Goal: Transaction & Acquisition: Purchase product/service

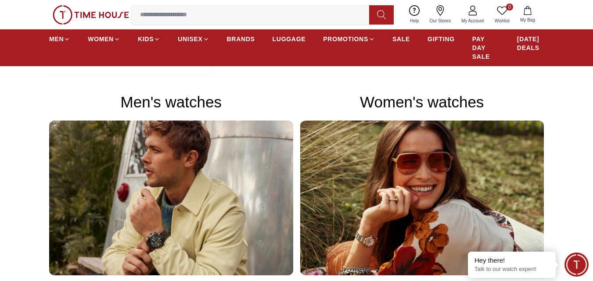
scroll to position [543, 0]
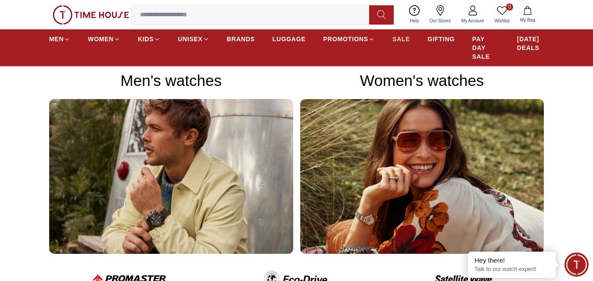
click at [397, 41] on span "SALE" at bounding box center [401, 39] width 18 height 9
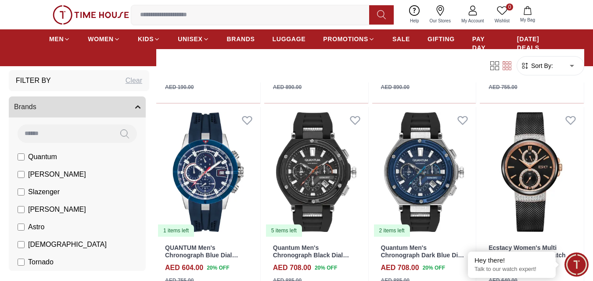
scroll to position [1017, 0]
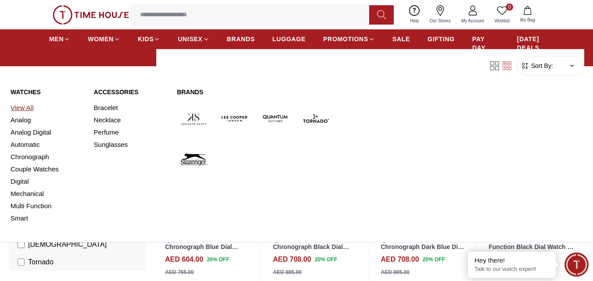
click at [32, 105] on link "View All" at bounding box center [47, 108] width 73 height 12
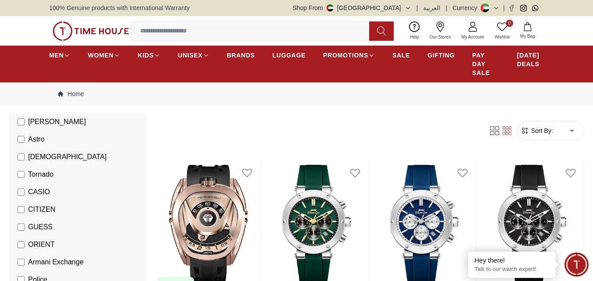
scroll to position [163, 0]
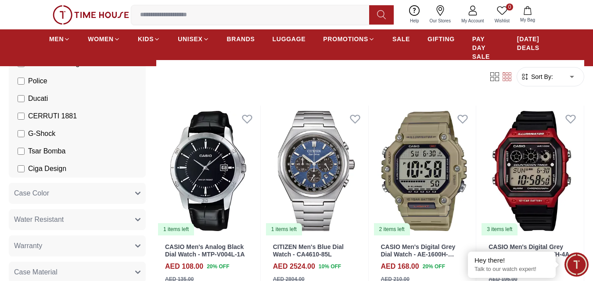
scroll to position [59, 0]
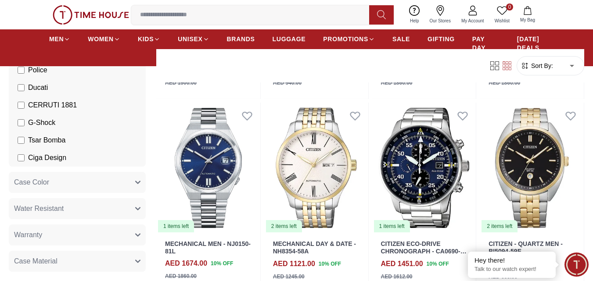
scroll to position [1416, 0]
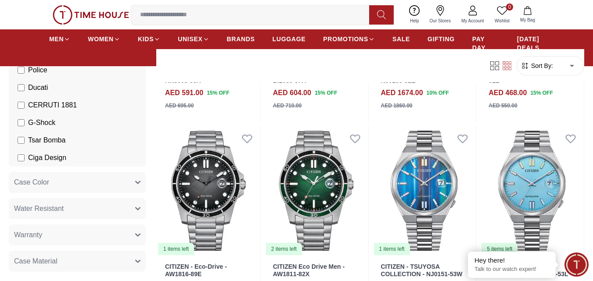
scroll to position [836, 0]
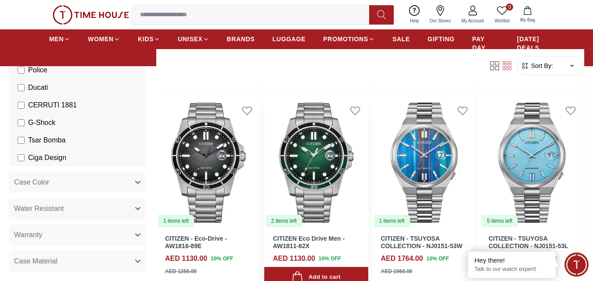
click at [322, 177] on img at bounding box center [316, 162] width 104 height 131
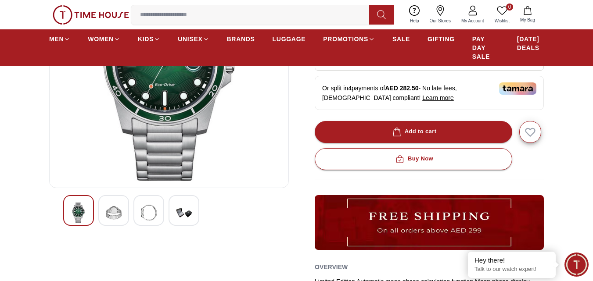
scroll to position [101, 0]
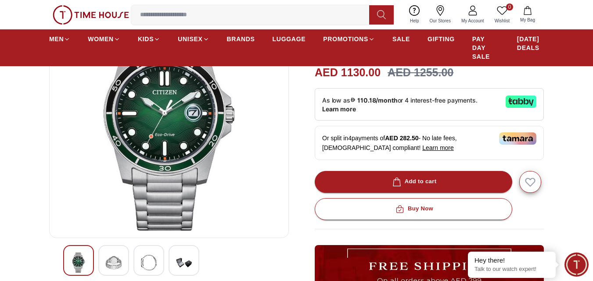
click at [122, 262] on div at bounding box center [113, 260] width 31 height 31
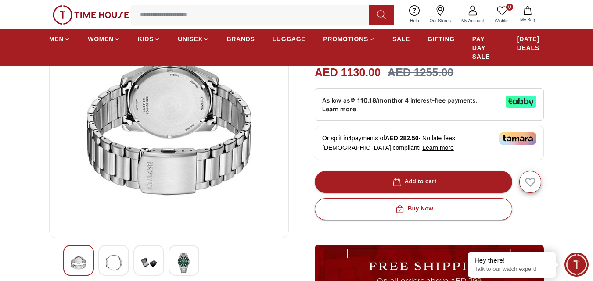
click at [151, 261] on img at bounding box center [149, 263] width 16 height 20
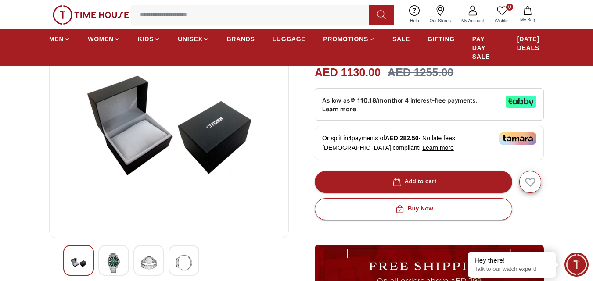
click at [177, 268] on img at bounding box center [184, 263] width 16 height 20
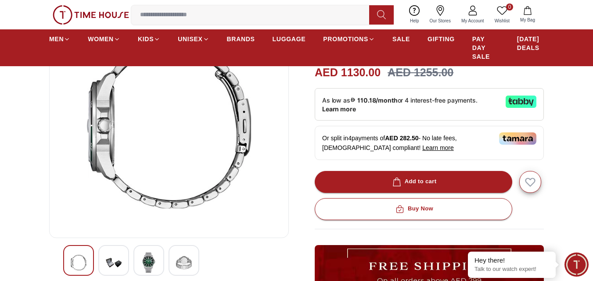
click at [156, 265] on img at bounding box center [149, 263] width 16 height 20
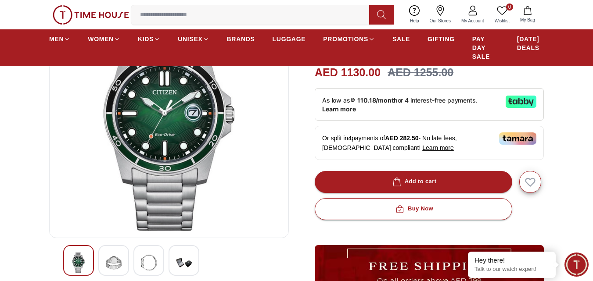
click at [194, 264] on div at bounding box center [183, 260] width 31 height 31
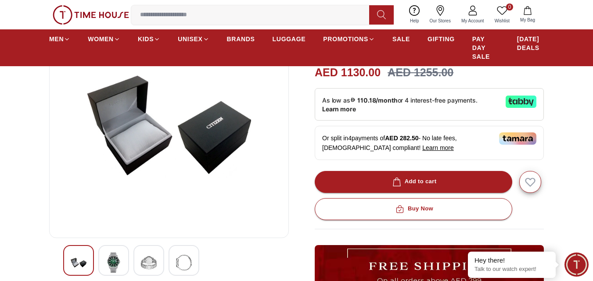
click at [147, 260] on img at bounding box center [149, 263] width 16 height 20
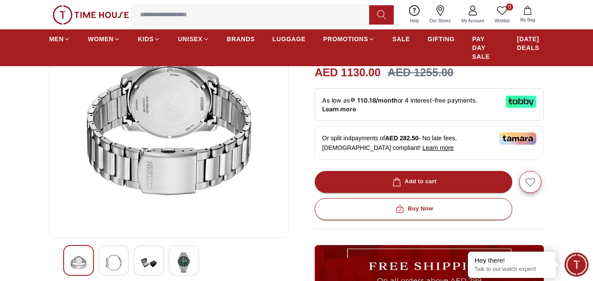
click at [176, 263] on img at bounding box center [184, 263] width 16 height 20
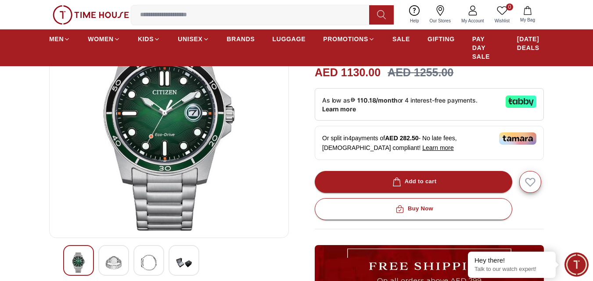
click at [155, 260] on img at bounding box center [149, 263] width 16 height 20
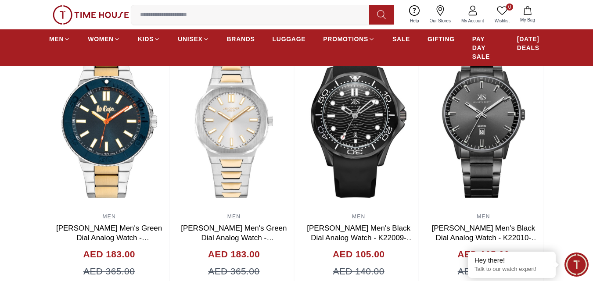
scroll to position [669, 0]
